Goal: Information Seeking & Learning: Learn about a topic

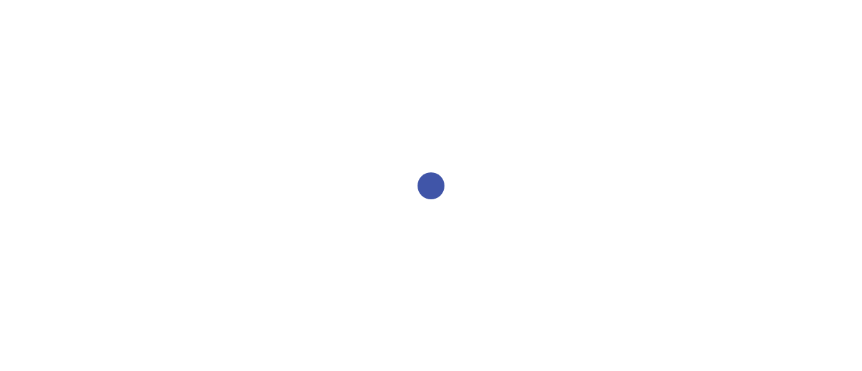
select select "2bed604d-1099-4043-b1bc-2365e8740244"
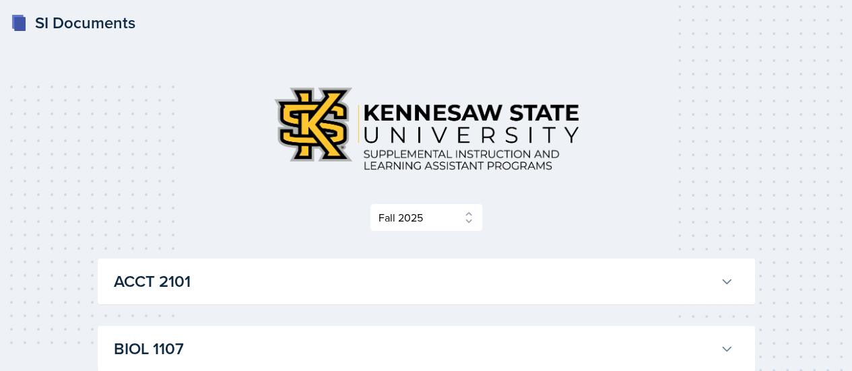
click at [427, 269] on h3 "ACCT 2101" at bounding box center [414, 281] width 600 height 24
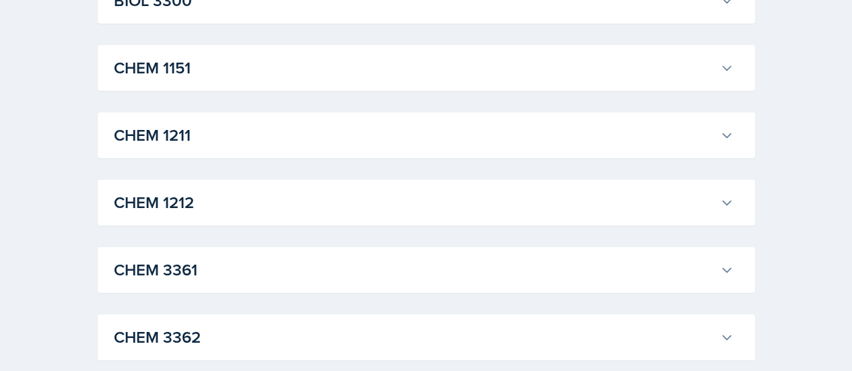
scroll to position [2538, 0]
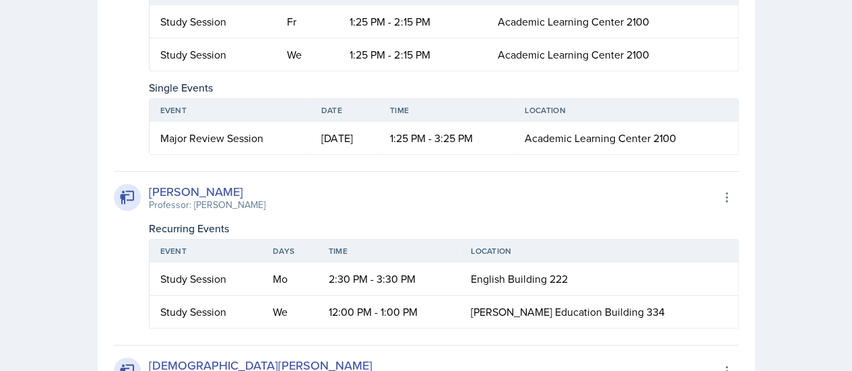
scroll to position [2871, 0]
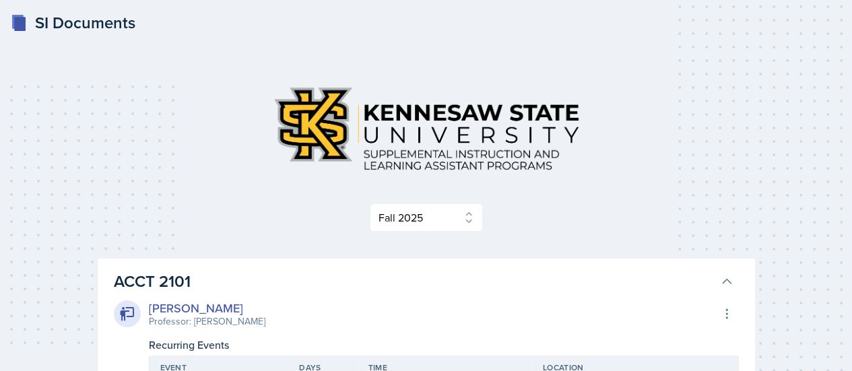
scroll to position [2660, 0]
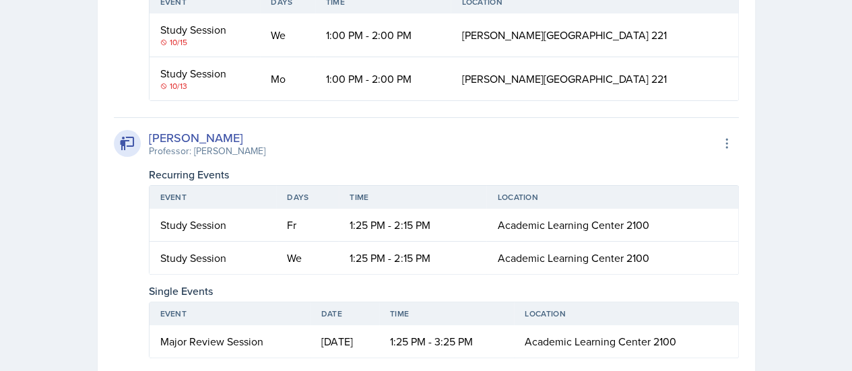
click at [42, 92] on div "SI Documents Select Semester Fall 2025 Summer 2025 Spring 2025 Fall 2024 Summer…" at bounding box center [426, 254] width 852 height 5829
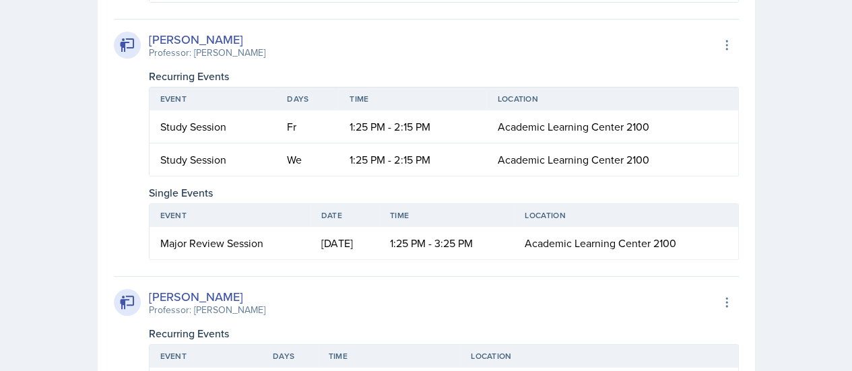
scroll to position [2759, 0]
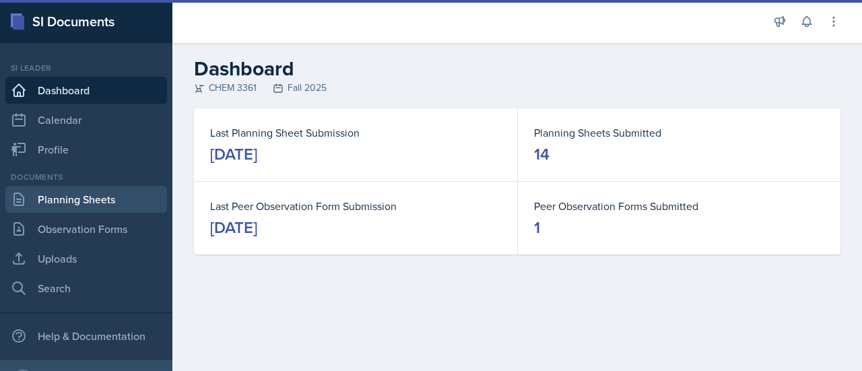
click at [77, 201] on link "Planning Sheets" at bounding box center [86, 199] width 162 height 27
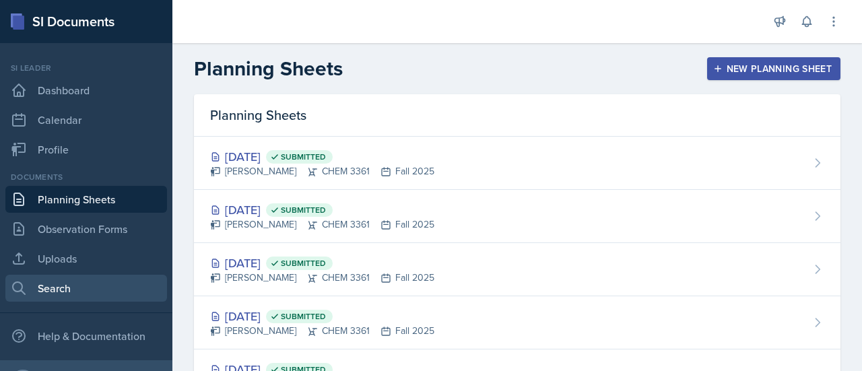
click at [93, 291] on link "Search" at bounding box center [86, 288] width 162 height 27
select select "all"
select select "1"
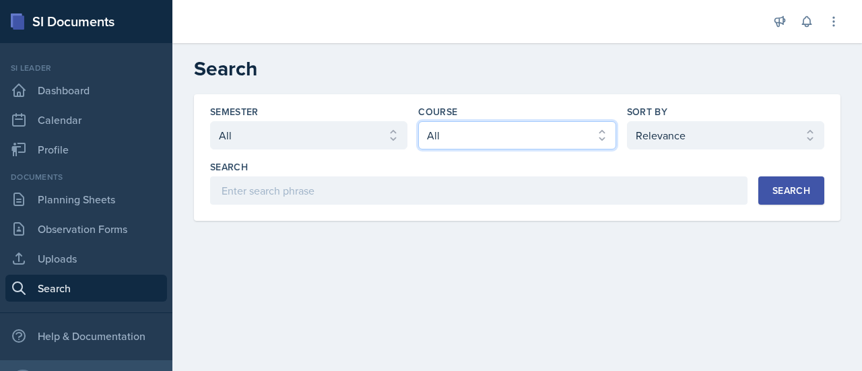
click at [456, 128] on select "Select course All ACCT 2101 ACCT 2102 ACCT 4050 ANTH 1102 ANTH 3301 ARCH 1000 A…" at bounding box center [516, 135] width 197 height 28
select select "7af7e509-a96f-40a7-91fb-963a61fbbc4a"
click at [418, 121] on select "Select course All ACCT 2101 ACCT 2102 ACCT 4050 ANTH 1102 ANTH 3301 ARCH 1000 A…" at bounding box center [516, 135] width 197 height 28
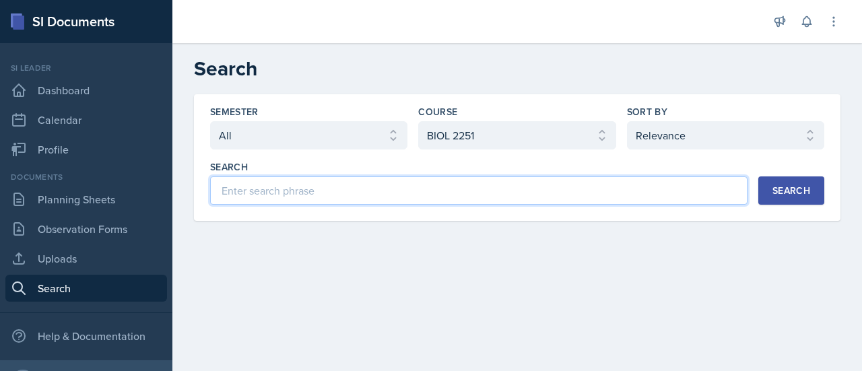
click at [645, 182] on input at bounding box center [478, 190] width 537 height 28
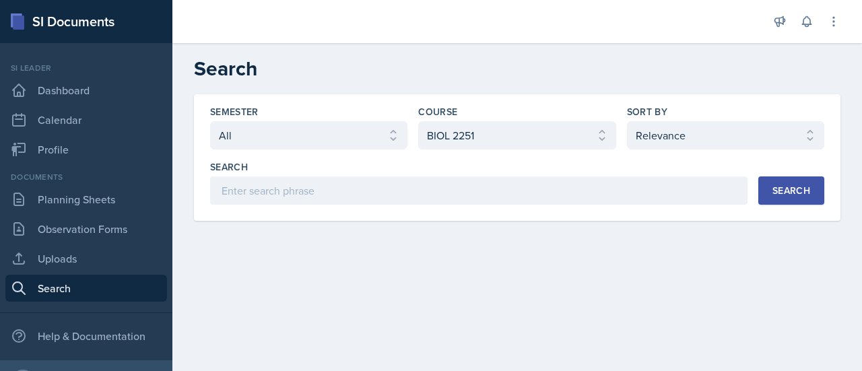
click at [829, 193] on div "Semester Select semester All Fall 2025 Summer 2025 Spring 2025 Fall 2024 Summer…" at bounding box center [517, 157] width 646 height 127
click at [804, 200] on button "Search" at bounding box center [791, 190] width 66 height 28
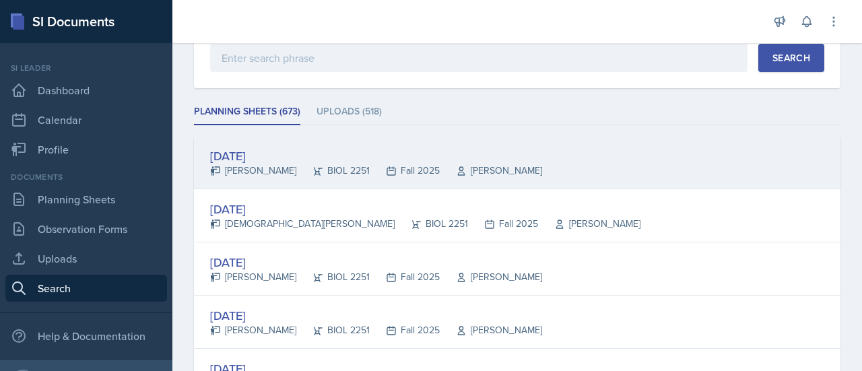
scroll to position [133, 0]
click at [272, 166] on div "[PERSON_NAME]" at bounding box center [253, 170] width 86 height 14
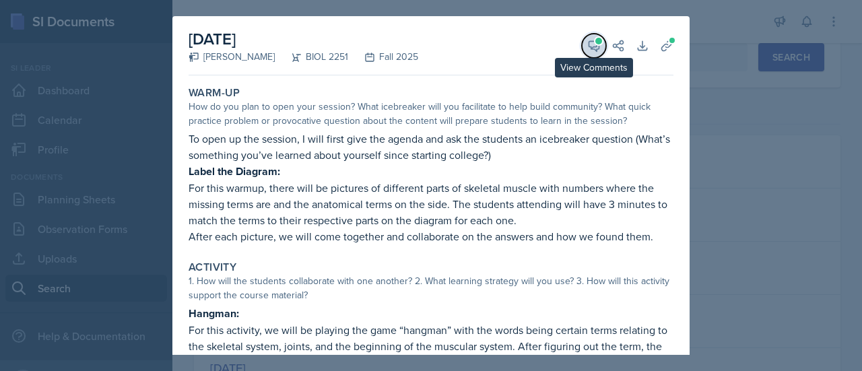
click at [592, 40] on button "View Comments" at bounding box center [594, 46] width 24 height 24
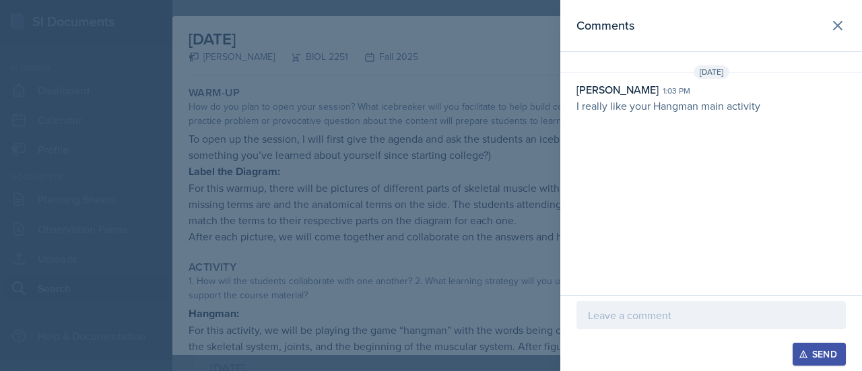
click at [476, 118] on div at bounding box center [431, 185] width 862 height 371
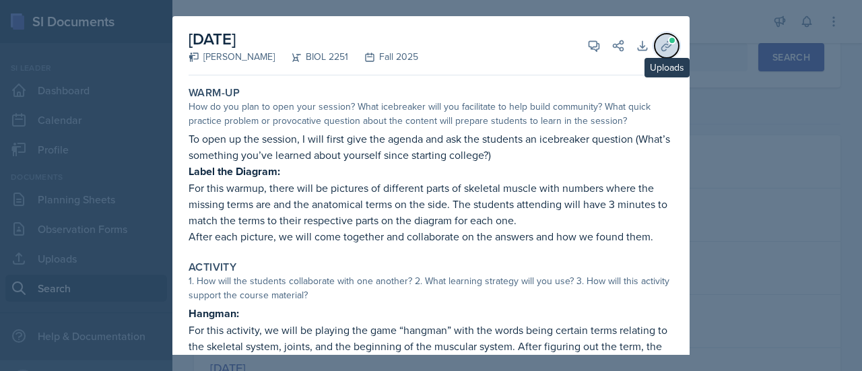
click at [660, 48] on icon at bounding box center [666, 45] width 13 height 13
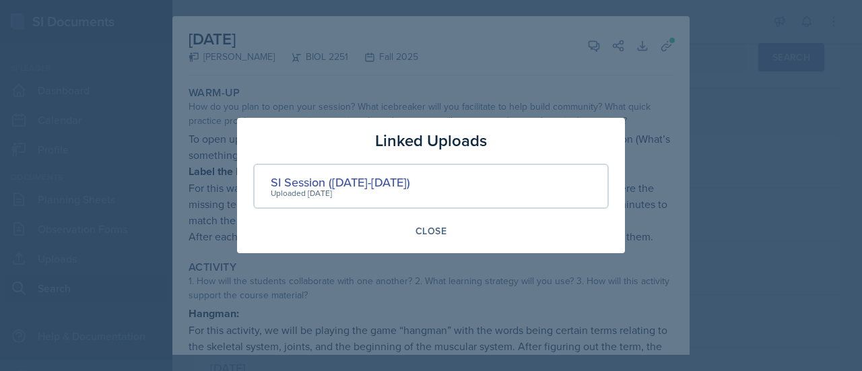
click at [599, 80] on div at bounding box center [431, 185] width 862 height 371
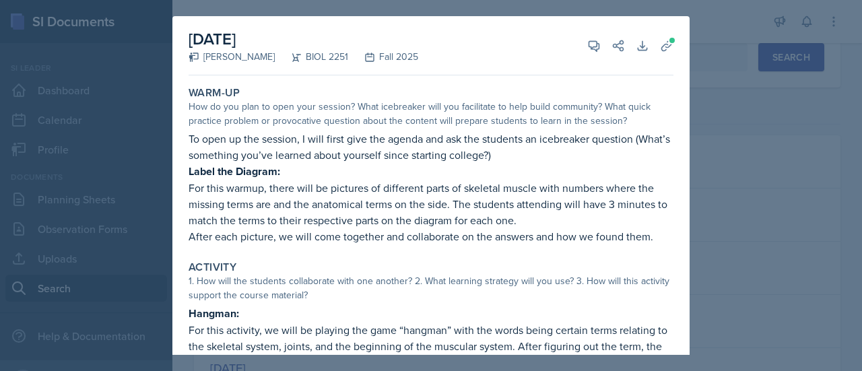
click at [456, 145] on p "To open up the session, I will first give the agenda and ask the students an ic…" at bounding box center [430, 147] width 485 height 32
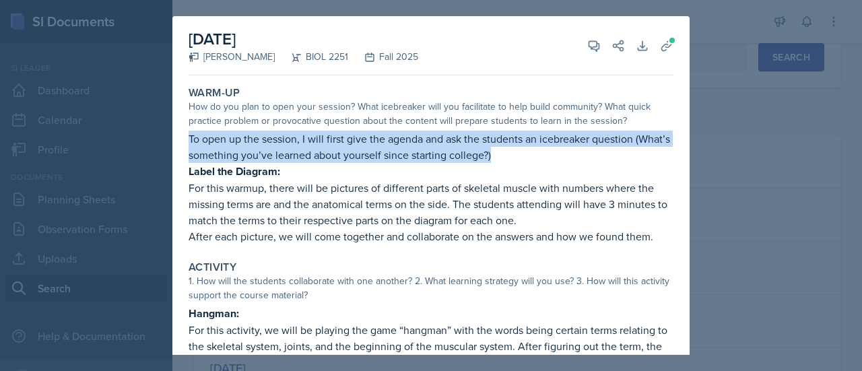
click at [456, 145] on p "To open up the session, I will first give the agenda and ask the students an ic…" at bounding box center [430, 147] width 485 height 32
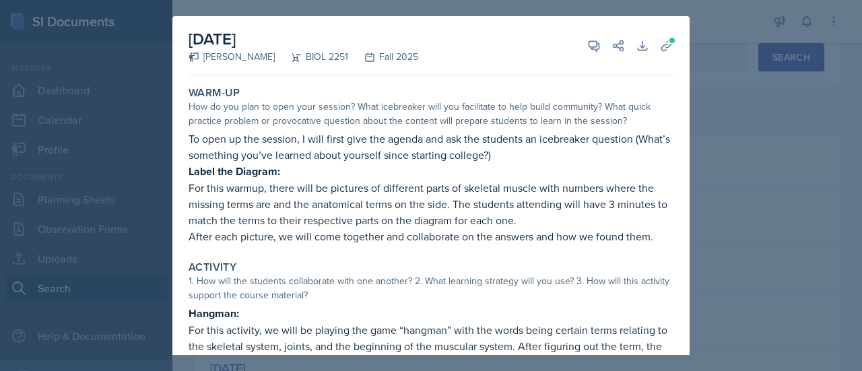
click at [469, 209] on p "For this warmup, there will be pictures of different parts of skeletal muscle w…" at bounding box center [430, 204] width 485 height 48
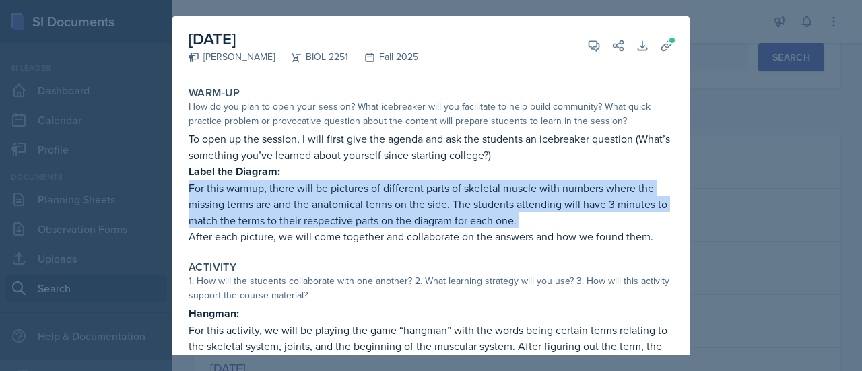
click at [469, 209] on p "For this warmup, there will be pictures of different parts of skeletal muscle w…" at bounding box center [430, 204] width 485 height 48
click at [382, 207] on p "For this warmup, there will be pictures of different parts of skeletal muscle w…" at bounding box center [430, 204] width 485 height 48
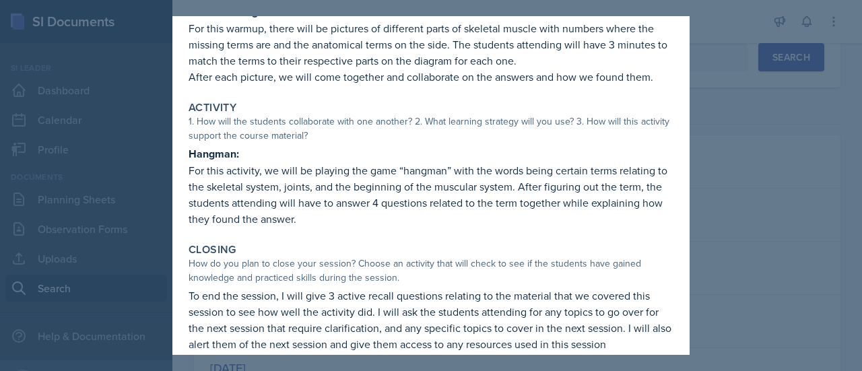
scroll to position [160, 0]
click at [374, 191] on p "For this activity, we will be playing the game “hangman” with the words being c…" at bounding box center [430, 194] width 485 height 65
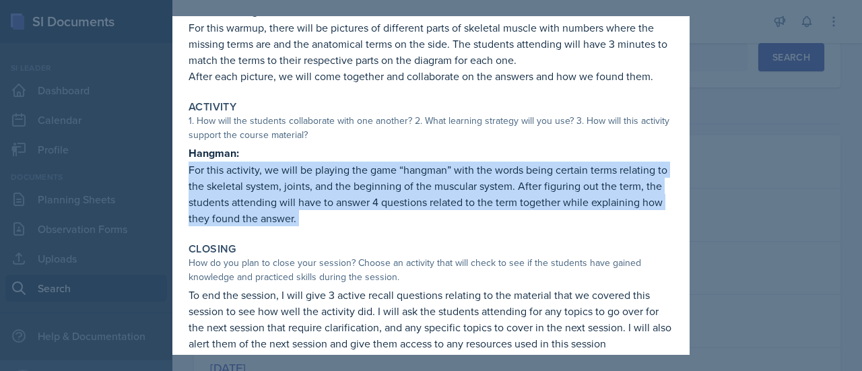
click at [374, 191] on p "For this activity, we will be playing the game “hangman” with the words being c…" at bounding box center [430, 194] width 485 height 65
click at [372, 191] on p "For this activity, we will be playing the game “hangman” with the words being c…" at bounding box center [430, 194] width 485 height 65
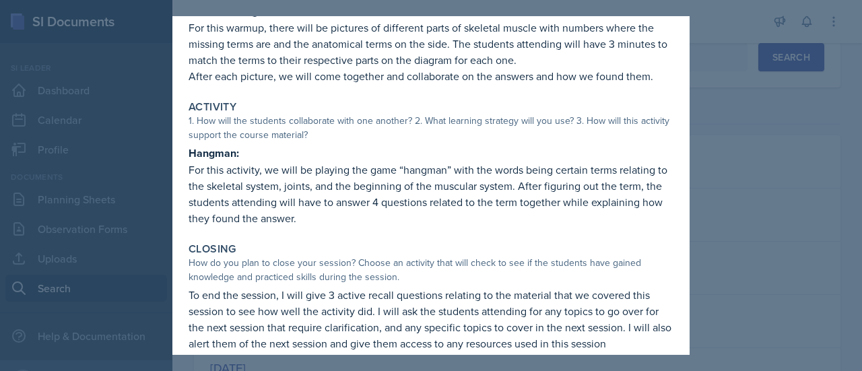
click at [372, 191] on p "For this activity, we will be playing the game “hangman” with the words being c…" at bounding box center [430, 194] width 485 height 65
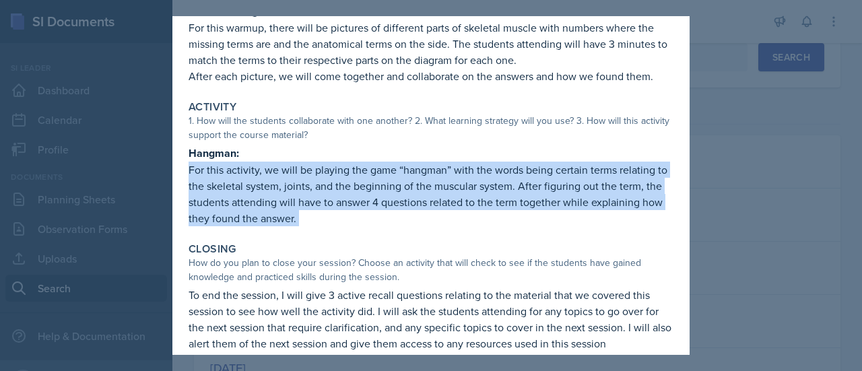
click at [372, 191] on p "For this activity, we will be playing the game “hangman” with the words being c…" at bounding box center [430, 194] width 485 height 65
click at [356, 186] on p "For this activity, we will be playing the game “hangman” with the words being c…" at bounding box center [430, 194] width 485 height 65
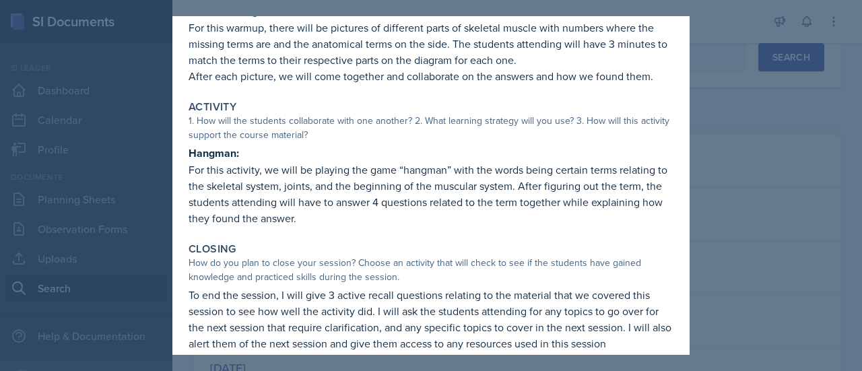
scroll to position [240, 0]
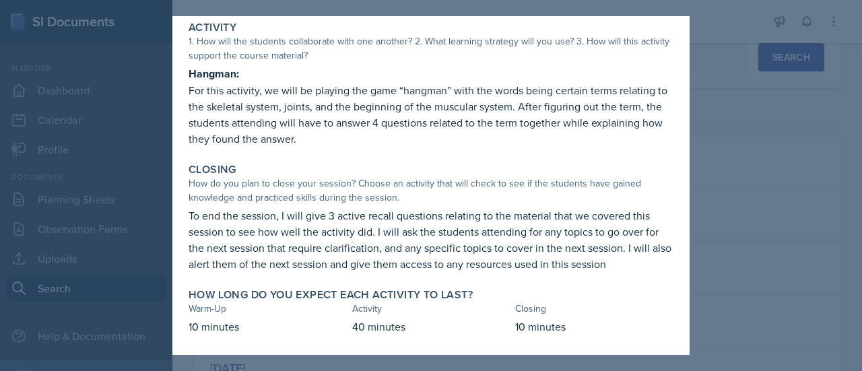
click at [351, 231] on p "To end the session, I will give 3 active recall questions relating to the mater…" at bounding box center [430, 239] width 485 height 65
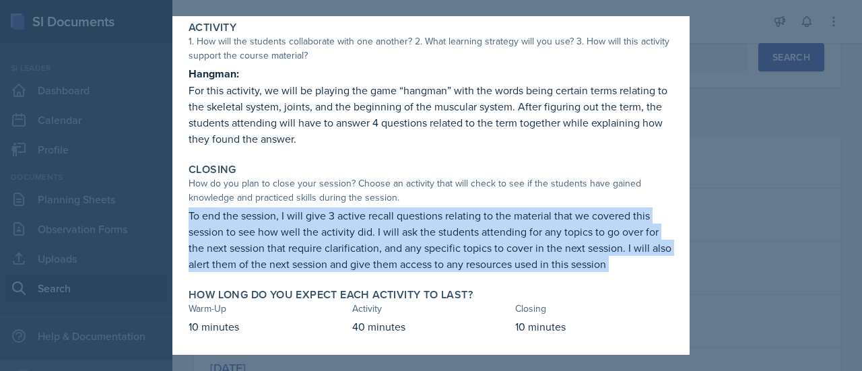
click at [351, 231] on p "To end the session, I will give 3 active recall questions relating to the mater…" at bounding box center [430, 239] width 485 height 65
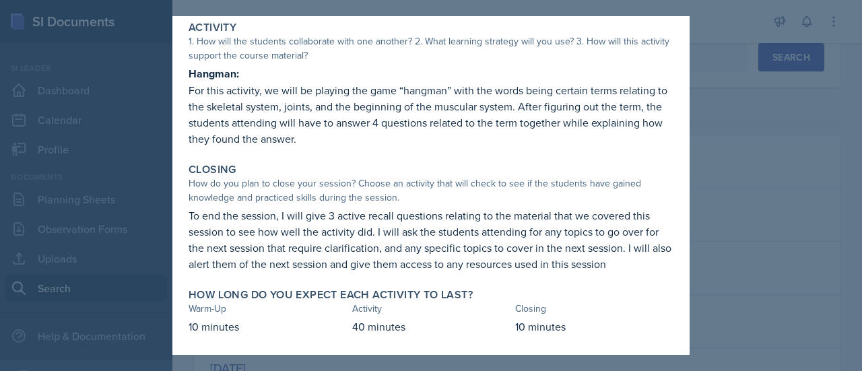
click at [351, 231] on p "To end the session, I will give 3 active recall questions relating to the mater…" at bounding box center [430, 239] width 485 height 65
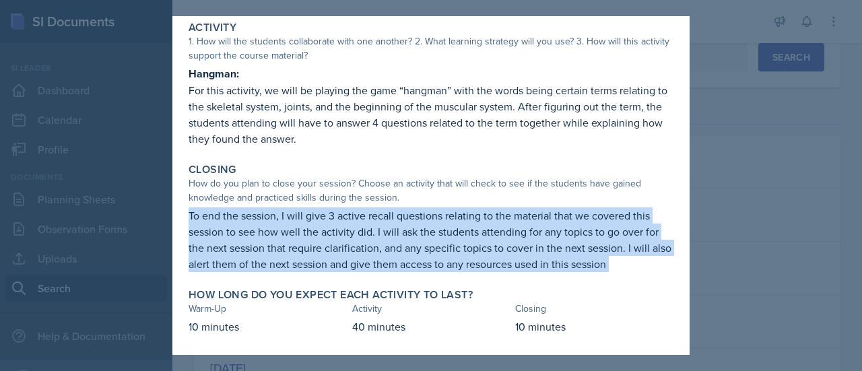
click at [351, 231] on p "To end the session, I will give 3 active recall questions relating to the mater…" at bounding box center [430, 239] width 485 height 65
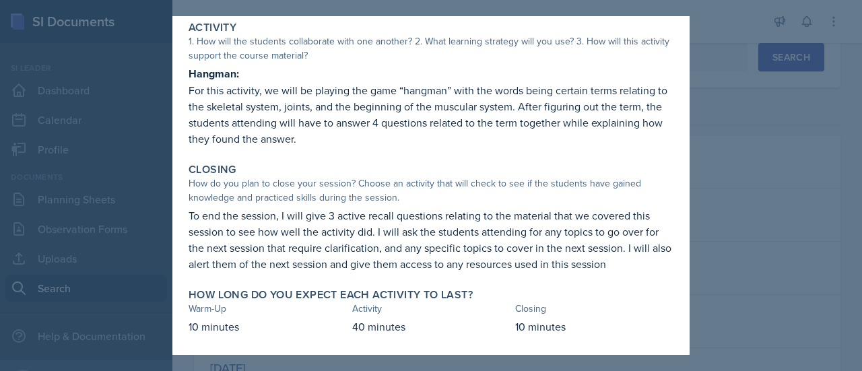
scroll to position [0, 0]
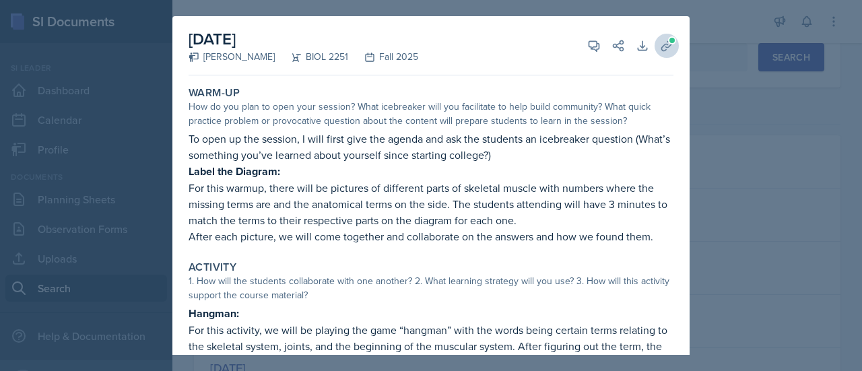
drag, startPoint x: 671, startPoint y: 44, endPoint x: 648, endPoint y: 49, distance: 23.4
click at [648, 49] on div "October 9th, 2025 Camille Richardson BIOL 2251 Fall 2025 View Comments Comments…" at bounding box center [430, 306] width 517 height 580
click at [654, 49] on button "Uploads" at bounding box center [666, 46] width 24 height 24
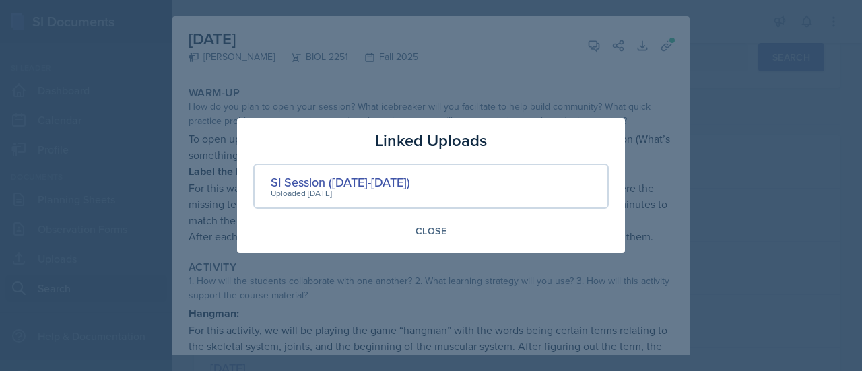
click at [634, 76] on div at bounding box center [431, 185] width 862 height 371
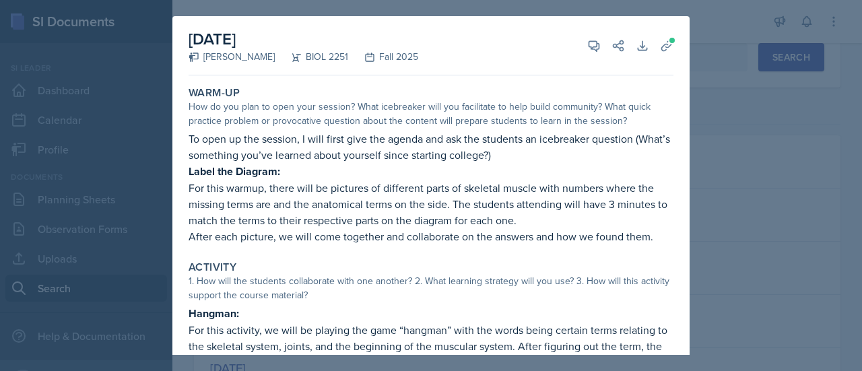
click at [785, 182] on div at bounding box center [431, 185] width 862 height 371
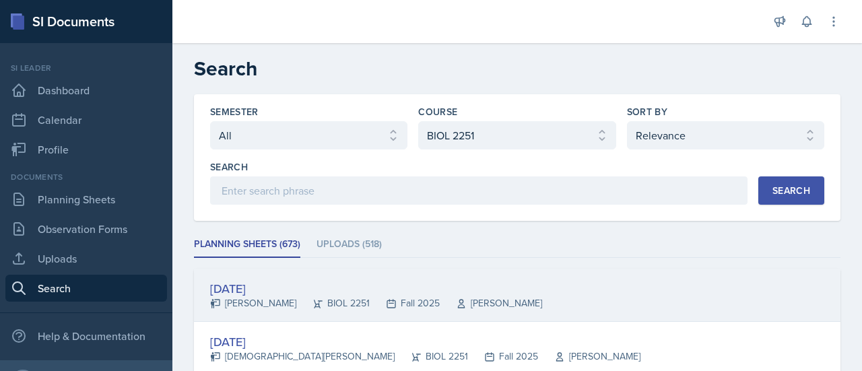
click at [542, 308] on div "Andrew Schneider" at bounding box center [491, 303] width 102 height 14
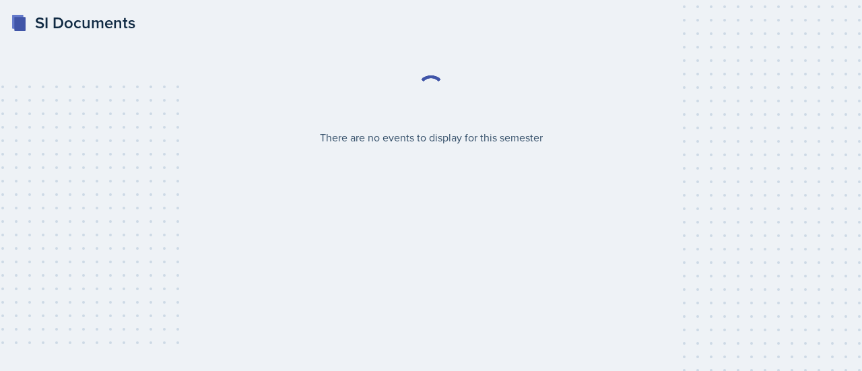
select select "2bed604d-1099-4043-b1bc-2365e8740244"
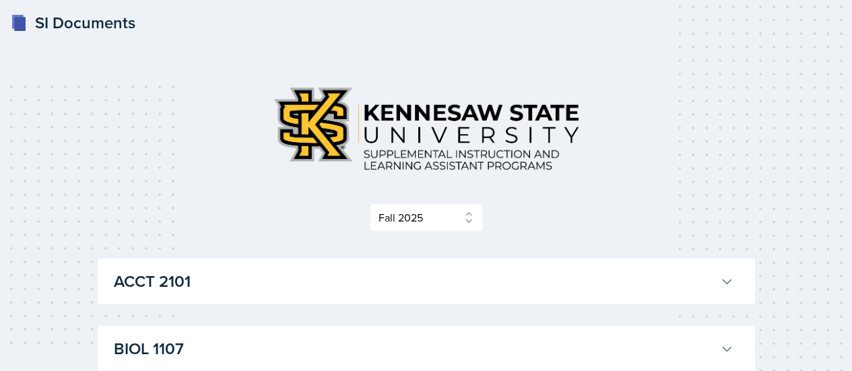
scroll to position [295, 0]
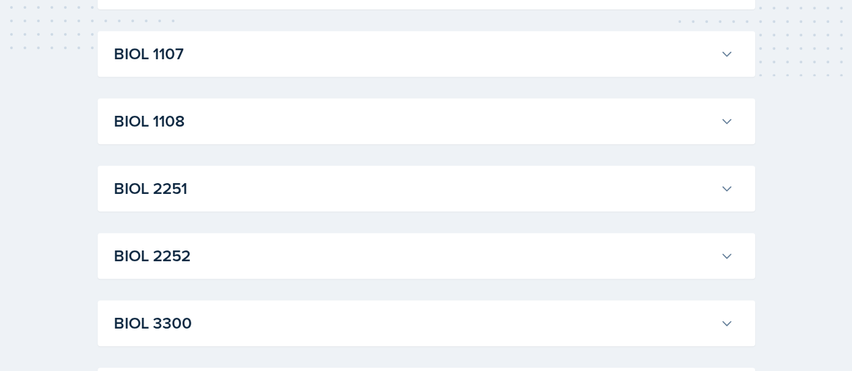
click at [302, 176] on h3 "BIOL 2251" at bounding box center [414, 188] width 600 height 24
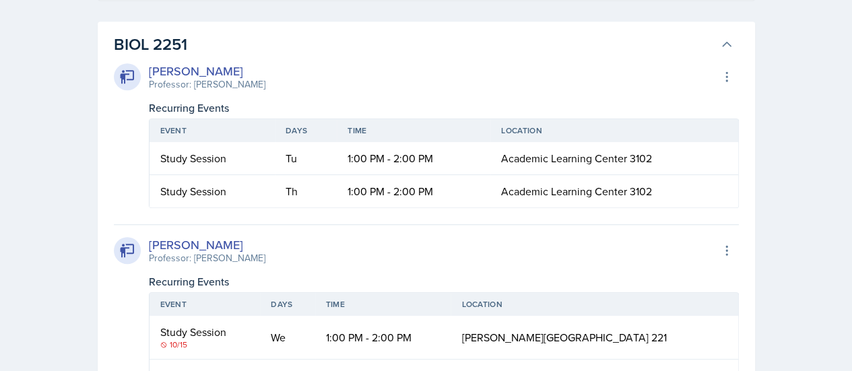
scroll to position [439, 0]
click at [257, 170] on td "Study Session" at bounding box center [212, 158] width 126 height 33
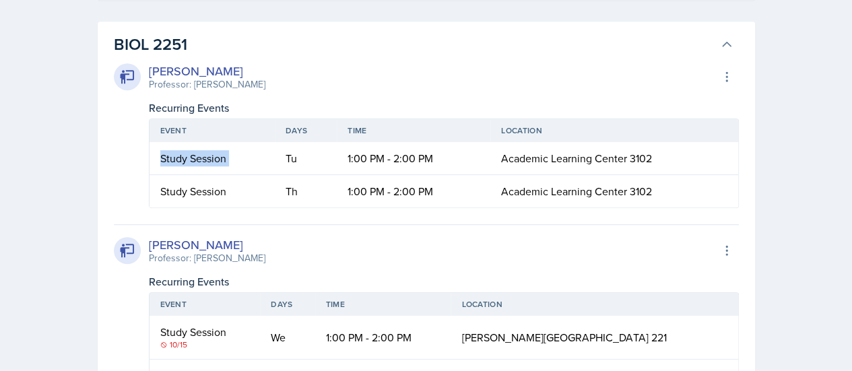
click at [205, 147] on td "Study Session" at bounding box center [212, 158] width 126 height 33
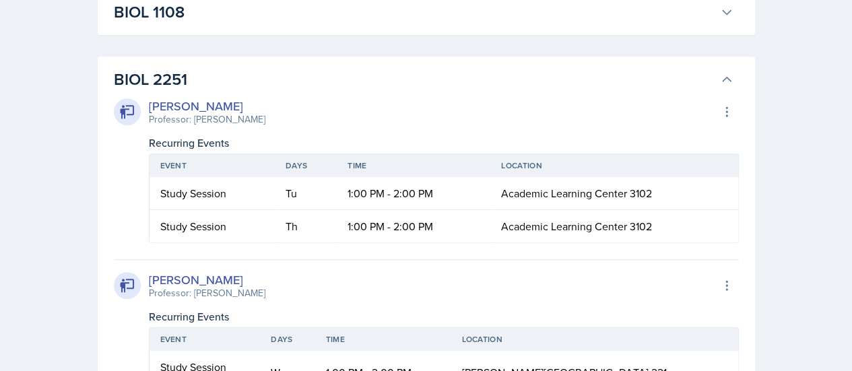
scroll to position [397, 0]
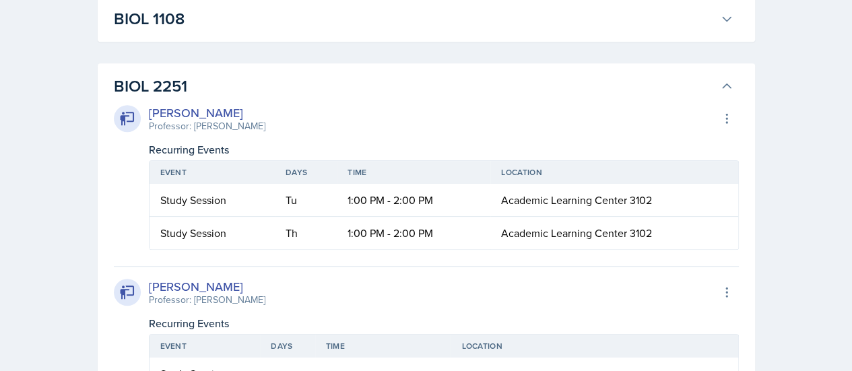
click at [377, 245] on td "1:00 PM - 2:00 PM" at bounding box center [413, 233] width 153 height 32
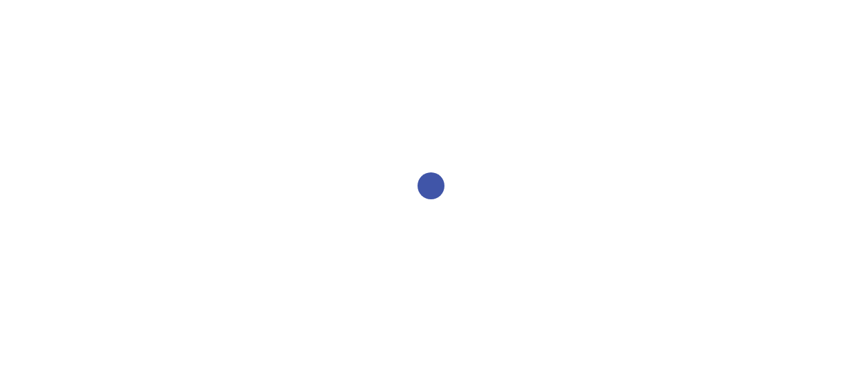
select select "2bed604d-1099-4043-b1bc-2365e8740244"
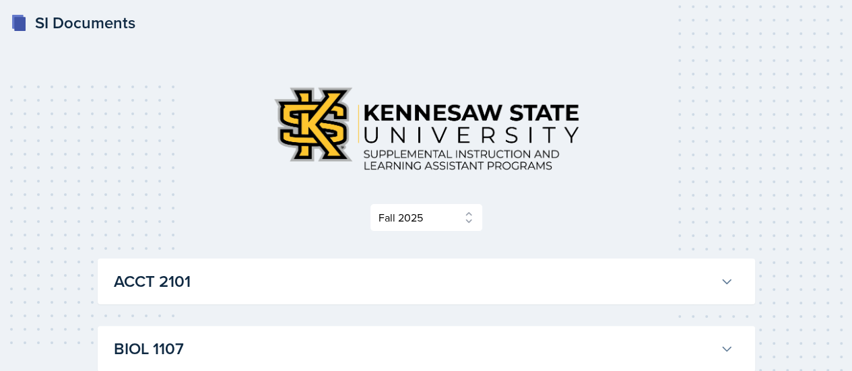
scroll to position [295, 0]
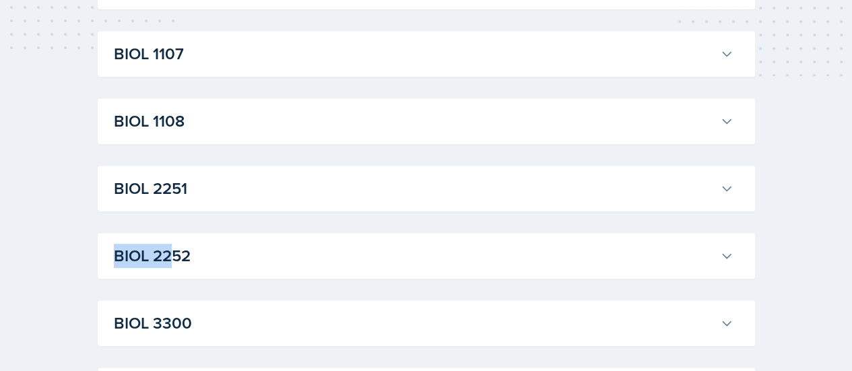
click at [365, 198] on button "BIOL 2251" at bounding box center [423, 189] width 625 height 30
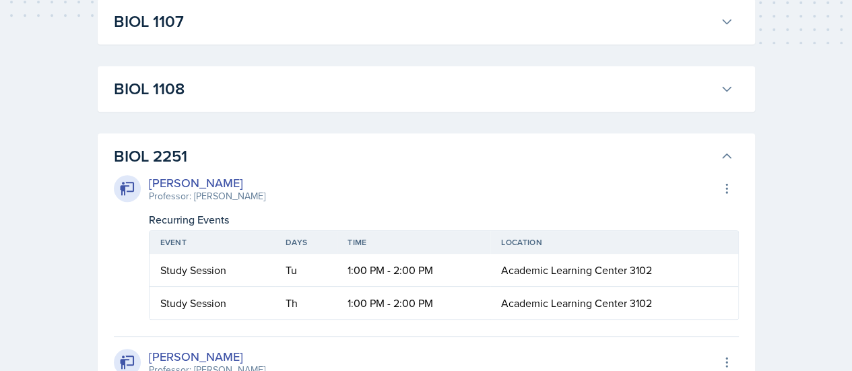
scroll to position [311, 0]
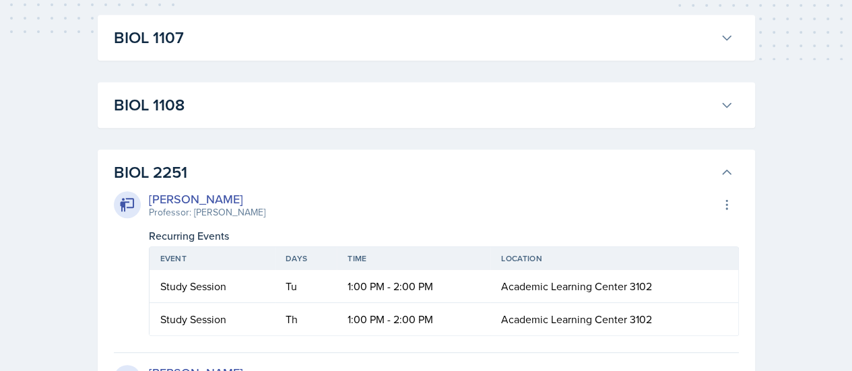
click at [394, 324] on td "1:00 PM - 2:00 PM" at bounding box center [413, 319] width 153 height 32
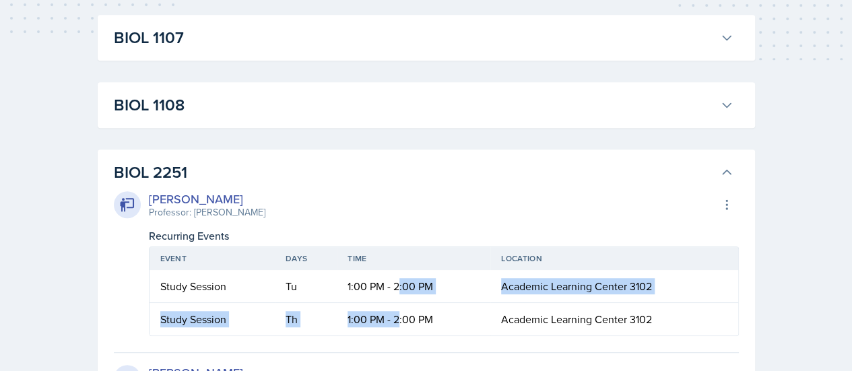
drag, startPoint x: 394, startPoint y: 324, endPoint x: 403, endPoint y: 277, distance: 47.3
click at [403, 277] on table "Event Days Time Location Study Session Tu 1:00 PM - 2:00 PM Academic Learning C…" at bounding box center [444, 291] width 590 height 90
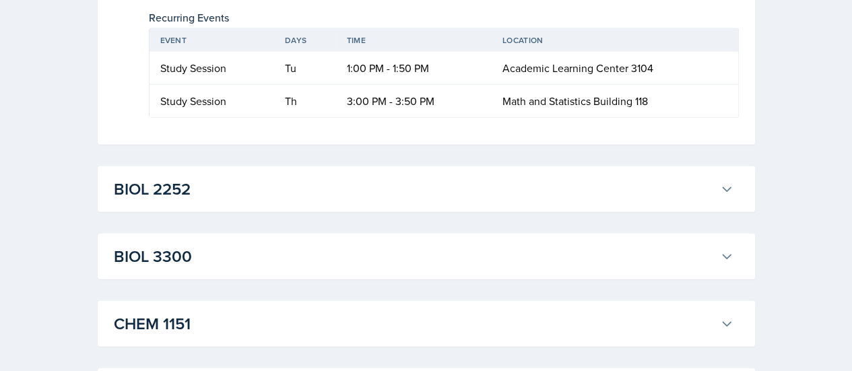
scroll to position [1929, 0]
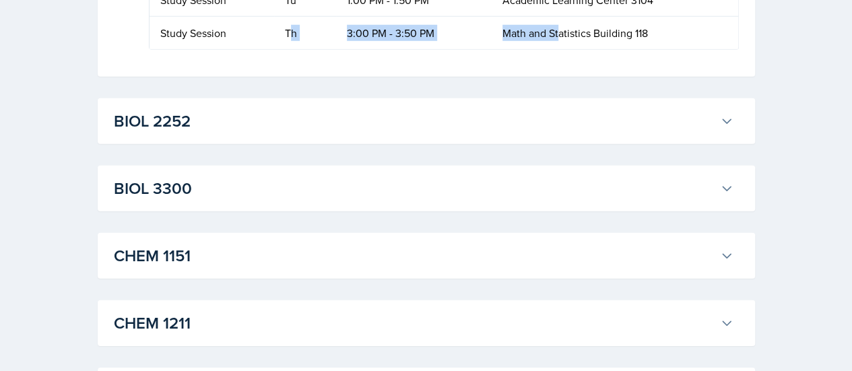
drag, startPoint x: 292, startPoint y: 237, endPoint x: 559, endPoint y: 229, distance: 266.7
click at [559, 49] on tr "Study Session Th 3:00 PM - 3:50 PM Math and Statistics Building 118" at bounding box center [443, 33] width 588 height 32
click at [559, 49] on td "Math and Statistics Building 118" at bounding box center [614, 33] width 246 height 32
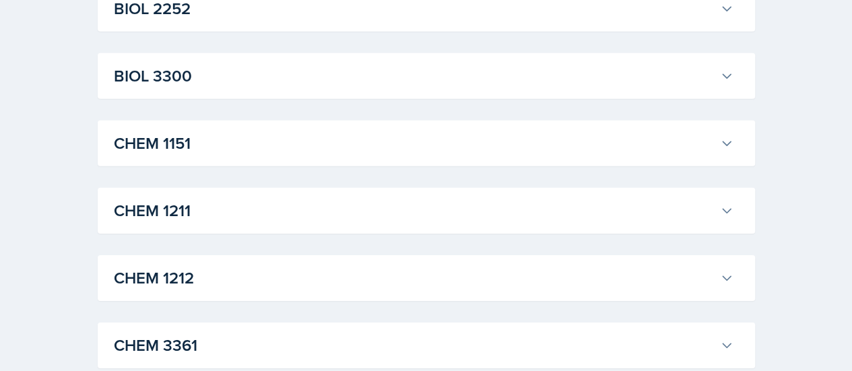
scroll to position [2042, 0]
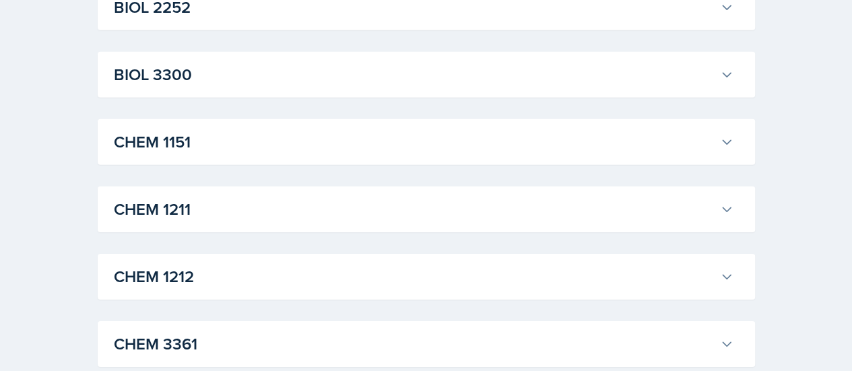
click at [253, 22] on button "BIOL 2252" at bounding box center [423, 8] width 625 height 30
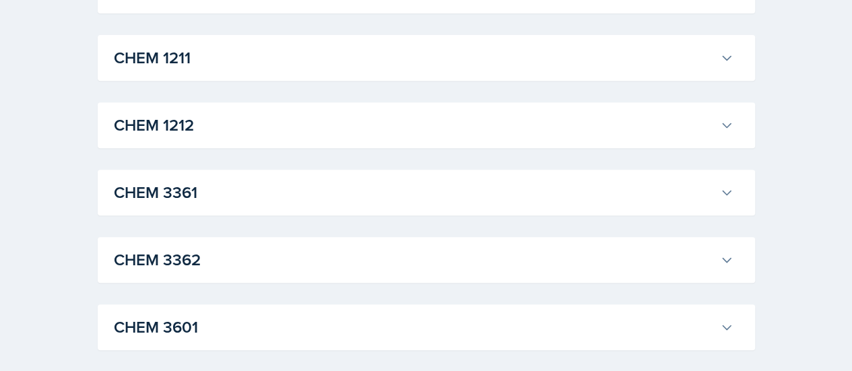
scroll to position [2831, 0]
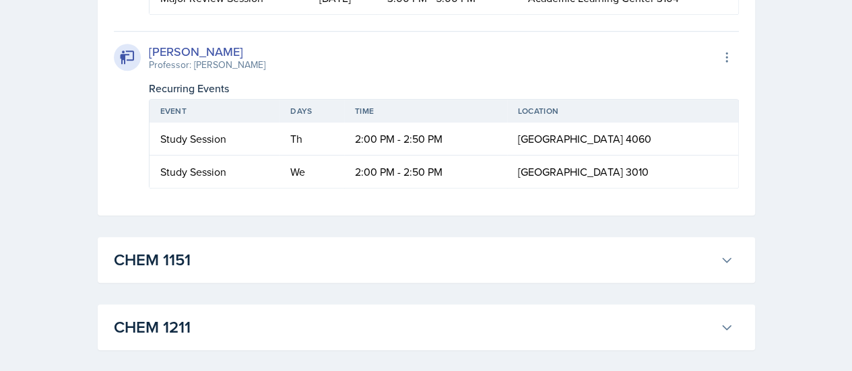
scroll to position [2999, 0]
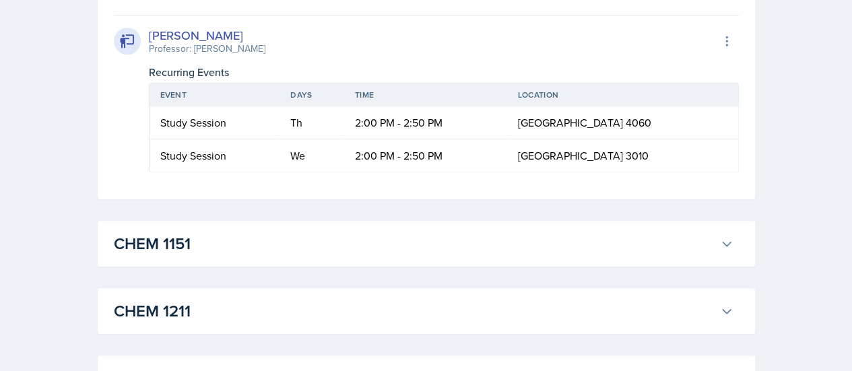
drag, startPoint x: 264, startPoint y: 202, endPoint x: 714, endPoint y: 165, distance: 451.9
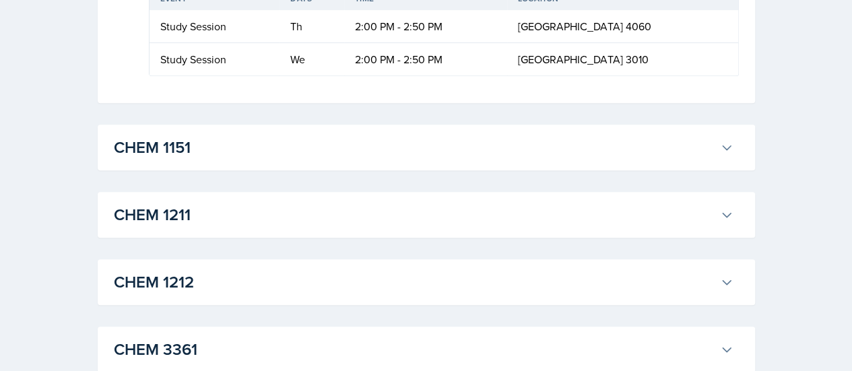
scroll to position [3147, 0]
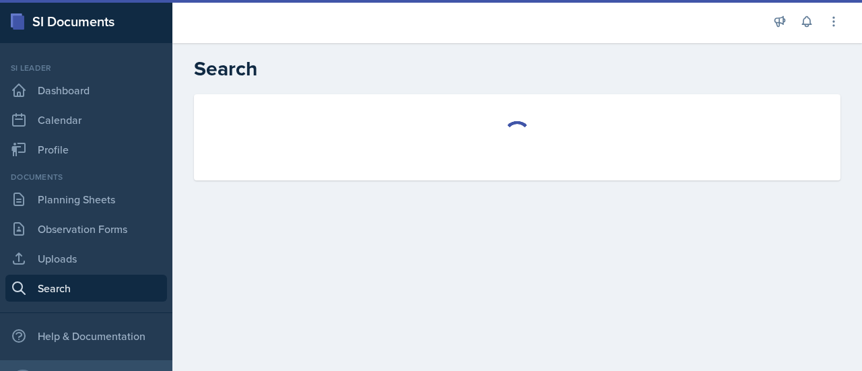
select select "all"
select select "1"
